Goal: Find specific page/section: Find specific page/section

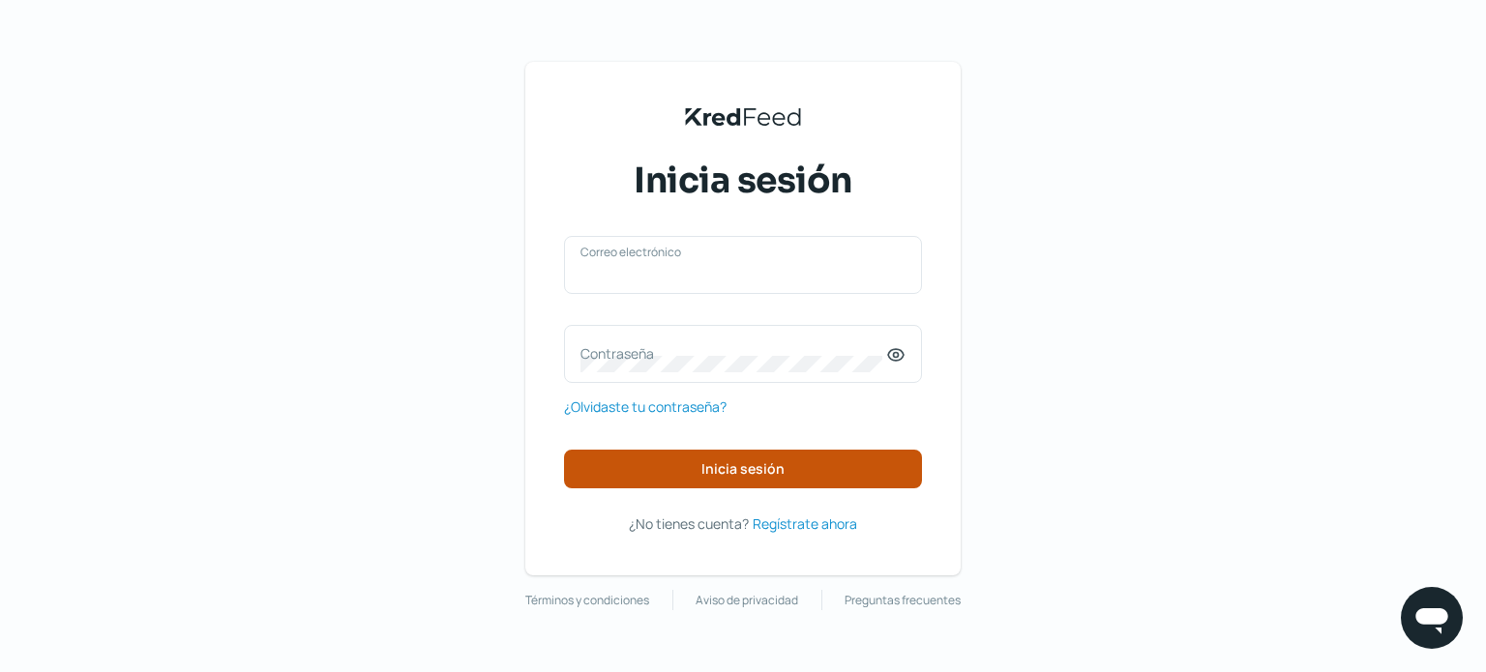
type input "[EMAIL_ADDRESS][DOMAIN_NAME]"
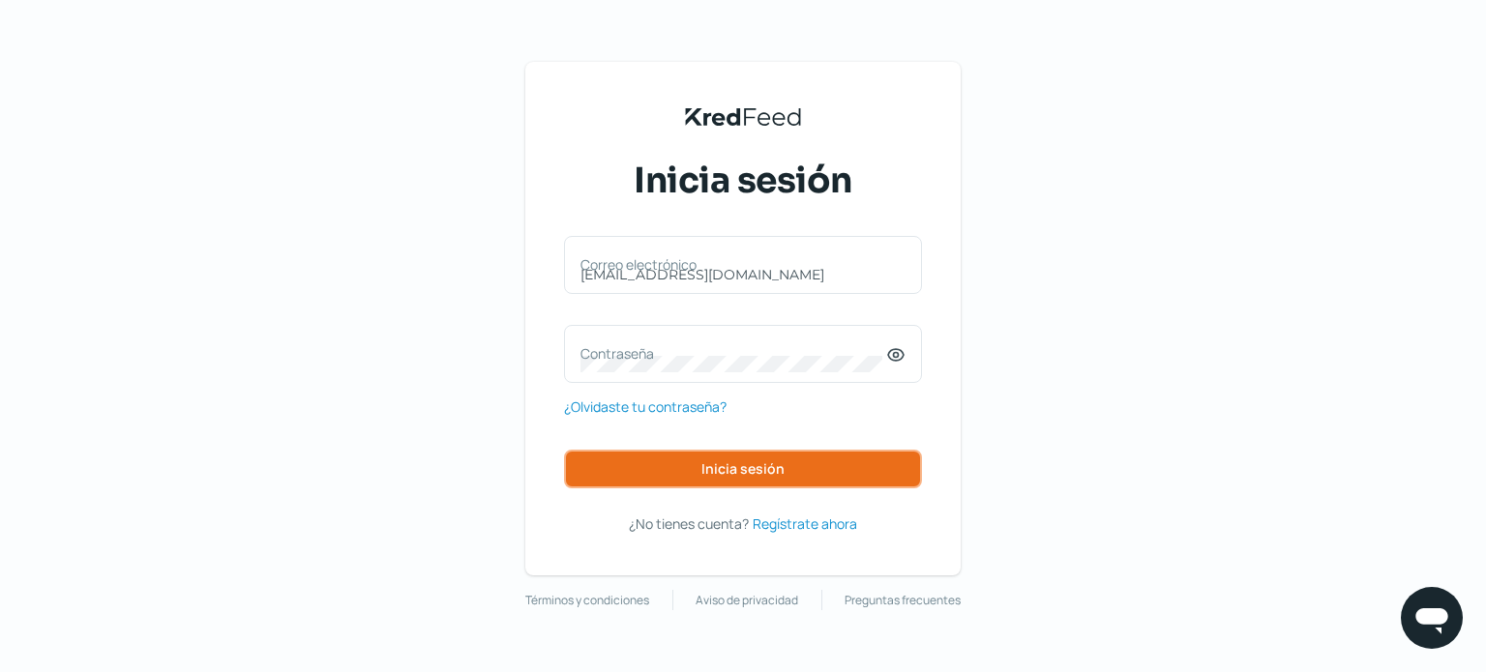
click at [726, 479] on button "Inicia sesión" at bounding box center [743, 469] width 358 height 39
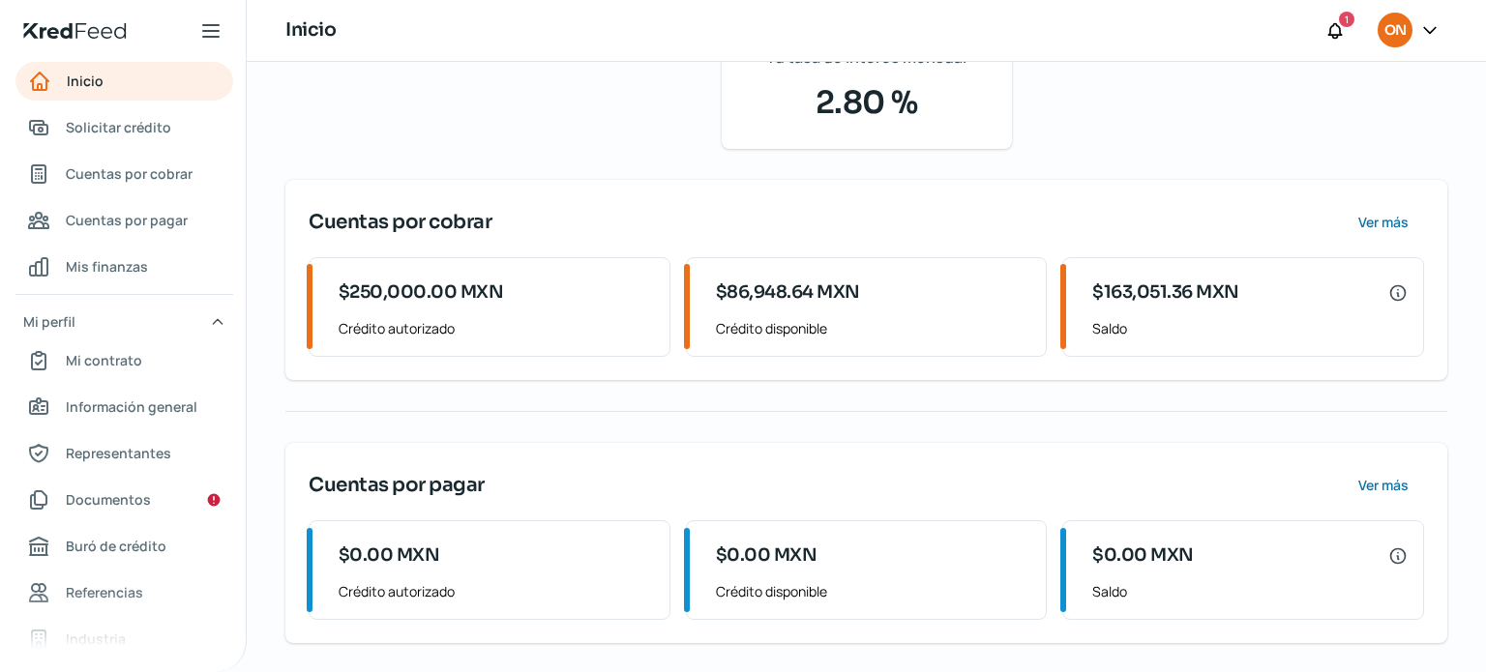
scroll to position [185, 0]
click at [133, 177] on span "Cuentas por cobrar" at bounding box center [129, 174] width 127 height 24
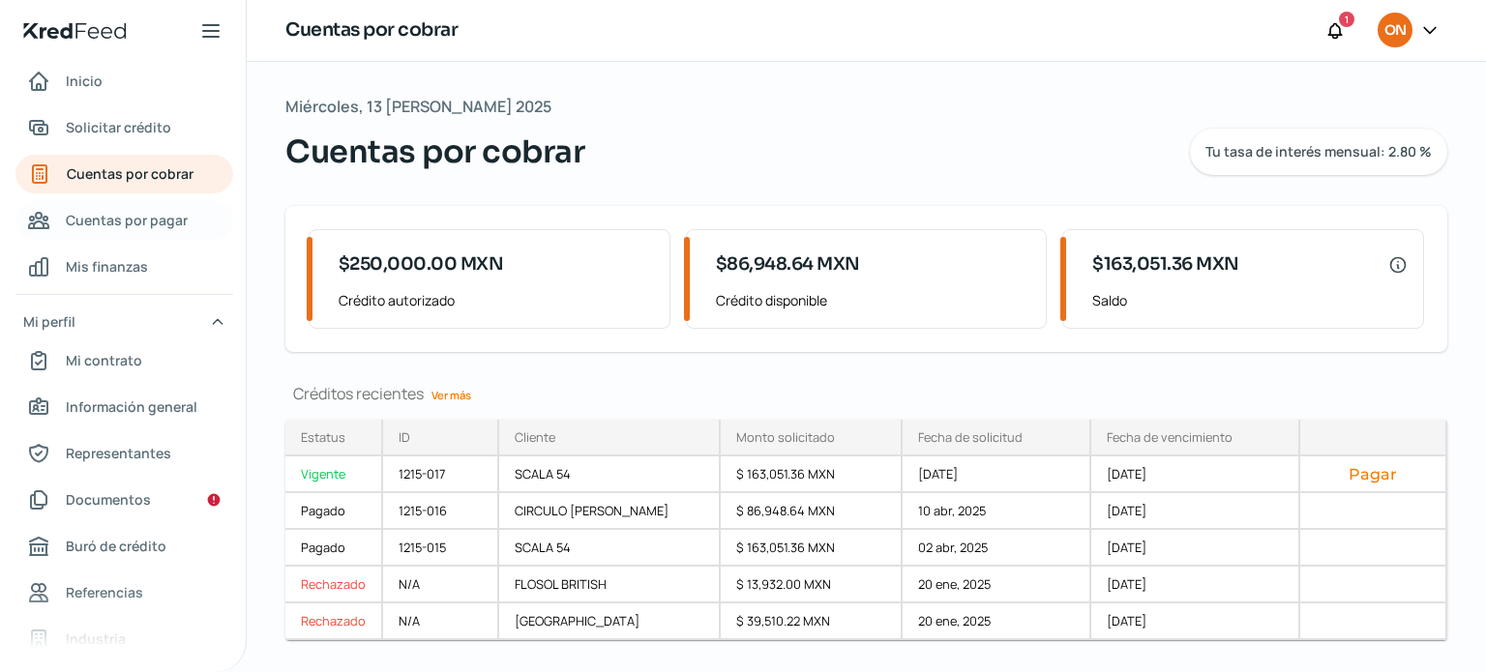
click at [126, 205] on link "Cuentas por pagar" at bounding box center [124, 220] width 218 height 39
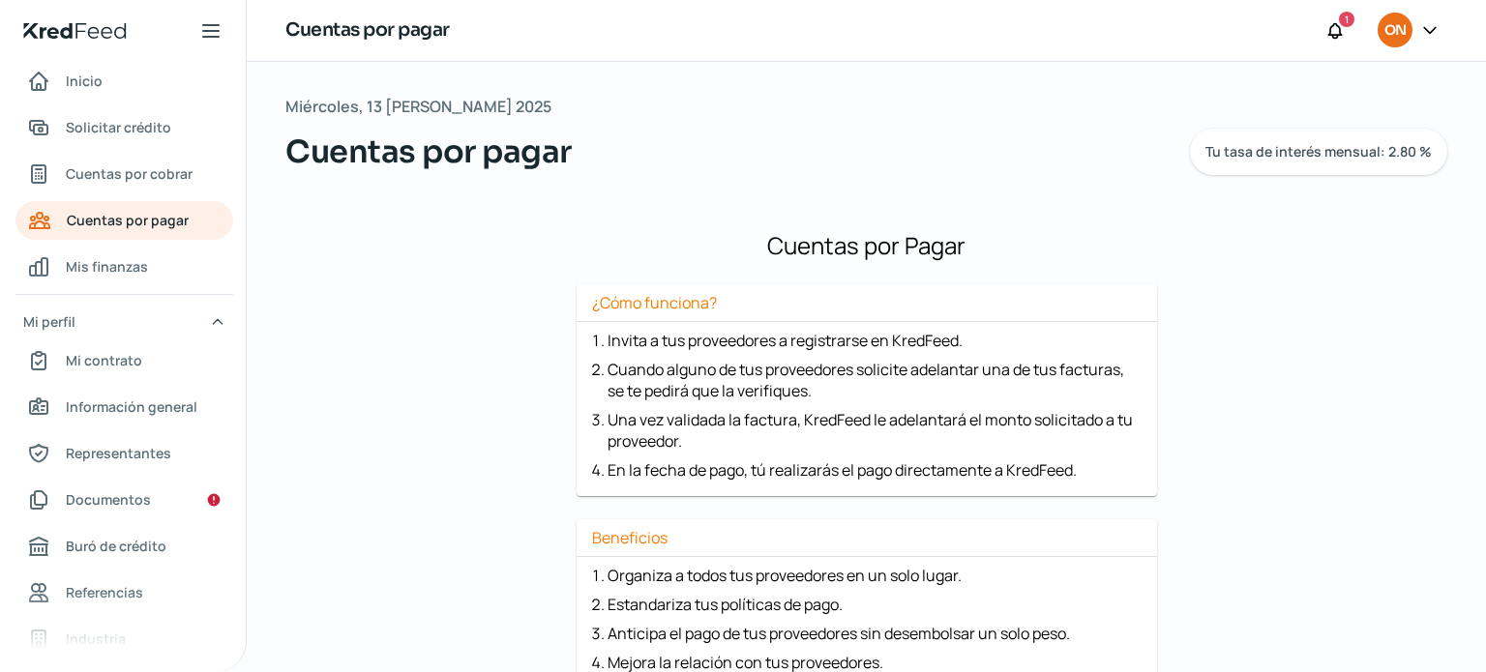
click at [167, 154] on nav "Inicio Solicitar crédito Cuentas por cobrar Cuentas por pagar Mis finanzas Mi p…" at bounding box center [123, 355] width 246 height 587
click at [148, 178] on span "Cuentas por cobrar" at bounding box center [129, 174] width 127 height 24
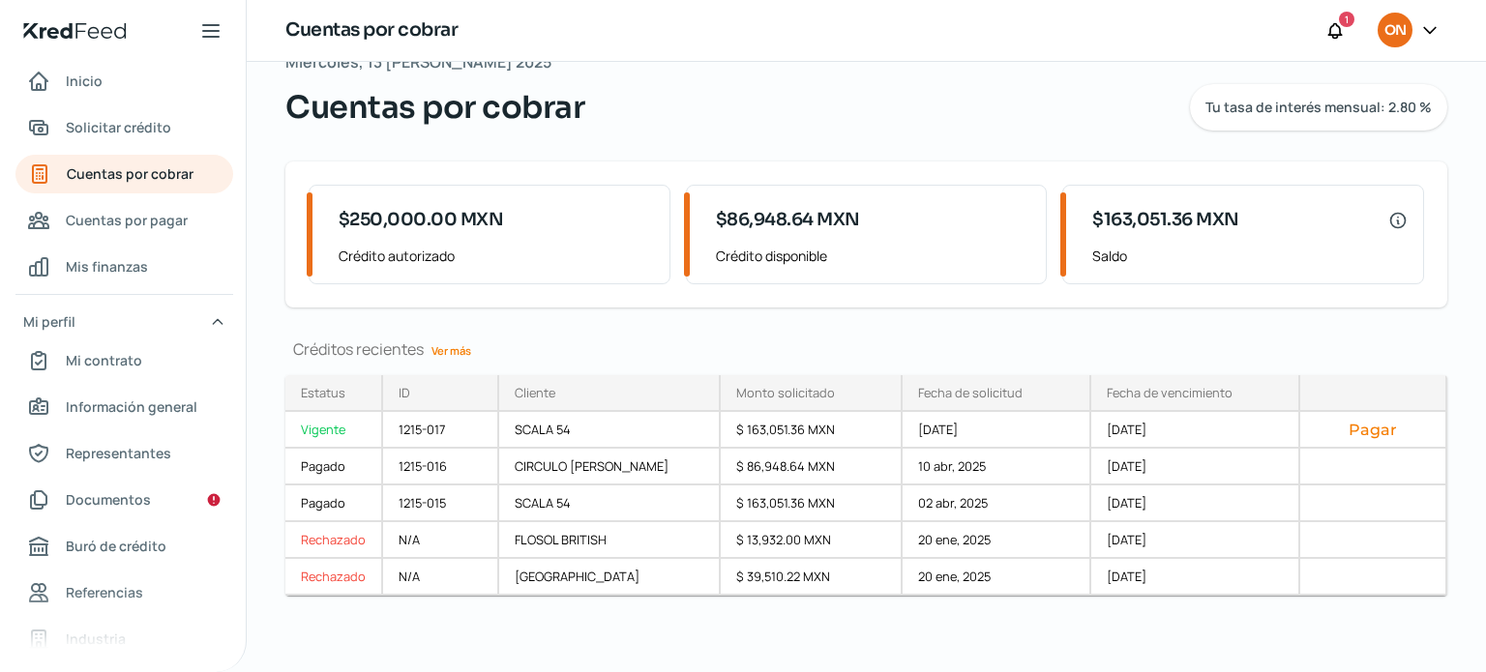
scroll to position [44, 0]
